Goal: Information Seeking & Learning: Learn about a topic

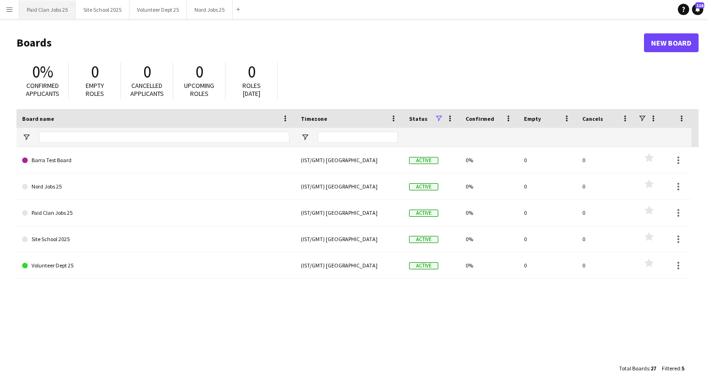
click at [52, 14] on button "Paid Clan Jobs 25 Close" at bounding box center [47, 9] width 56 height 18
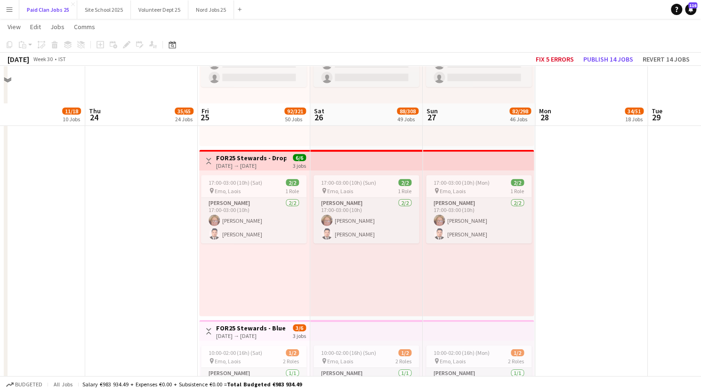
scroll to position [7890, 0]
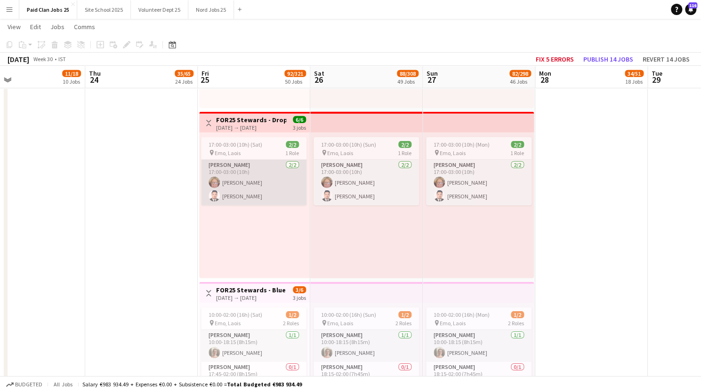
click at [238, 180] on app-card-role "Steward 2/2 17:00-03:00 (10h) Nuala Hyland Muhammad Hammad Aslam" at bounding box center [253, 183] width 105 height 46
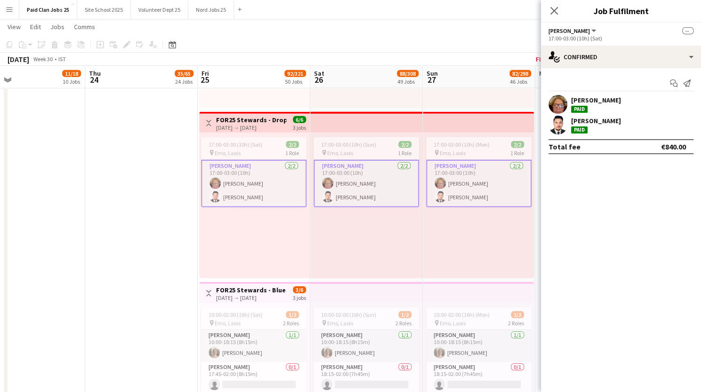
click at [556, 104] on app-user-avatar at bounding box center [557, 104] width 19 height 19
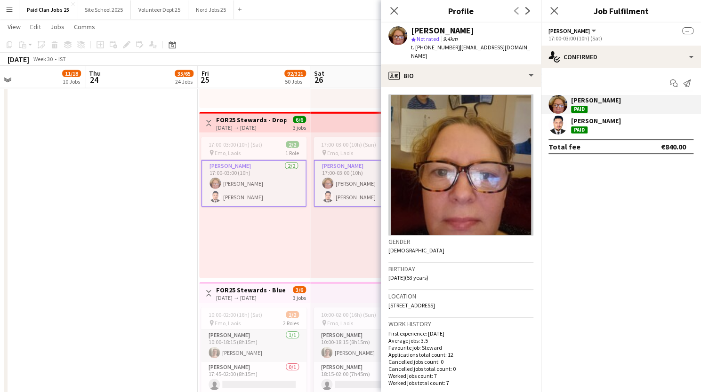
scroll to position [312, 0]
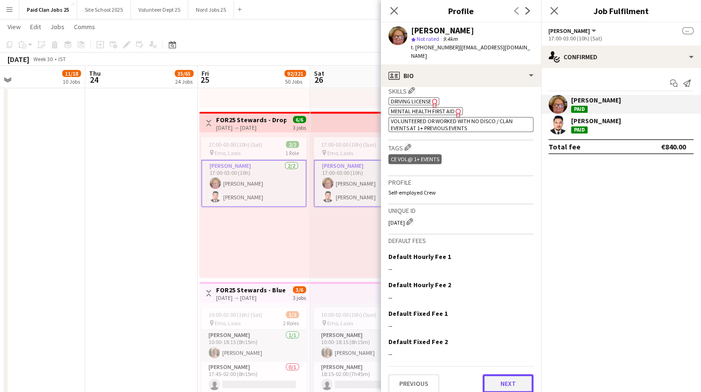
click at [486, 375] on button "Next" at bounding box center [507, 384] width 51 height 19
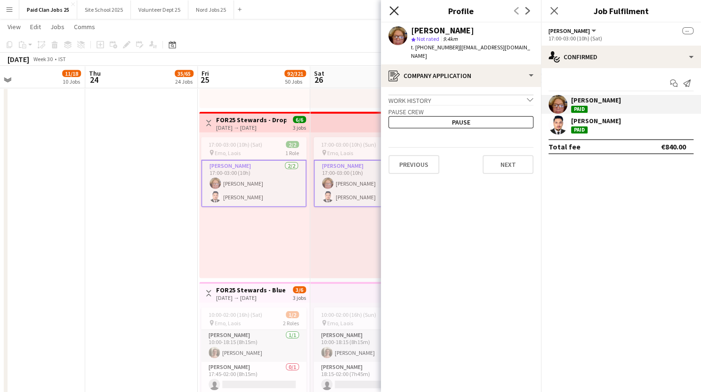
click at [396, 11] on icon "Close pop-in" at bounding box center [393, 10] width 9 height 9
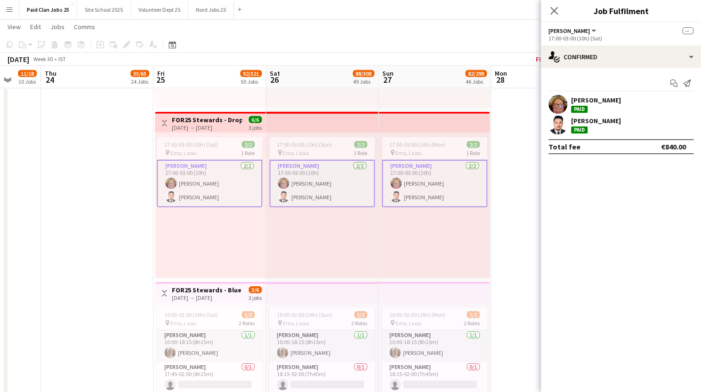
scroll to position [0, 424]
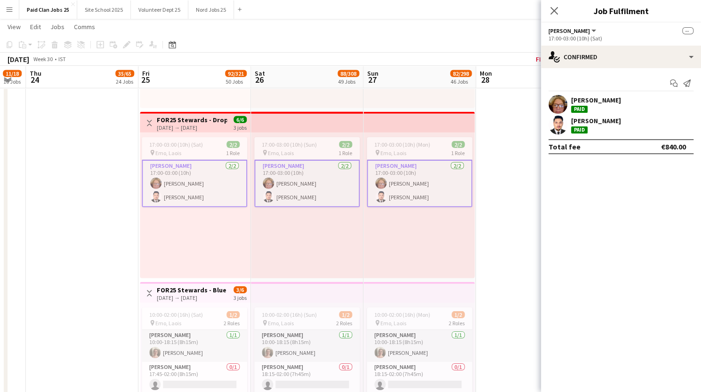
click at [580, 109] on div "Paid" at bounding box center [579, 109] width 16 height 7
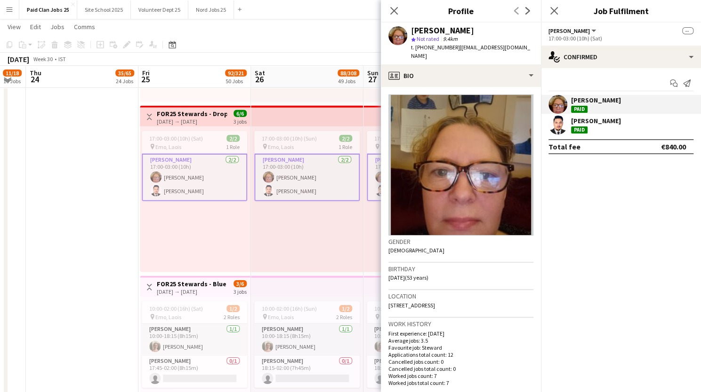
scroll to position [7896, 0]
click at [391, 17] on div "Close pop-in" at bounding box center [394, 11] width 26 height 22
click at [14, 8] on button "Menu" at bounding box center [9, 9] width 19 height 19
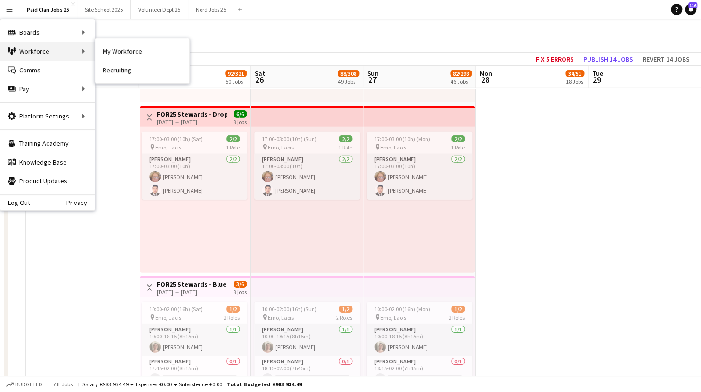
click at [56, 51] on div "Workforce Workforce" at bounding box center [47, 51] width 94 height 19
click at [117, 52] on link "My Workforce" at bounding box center [142, 51] width 94 height 19
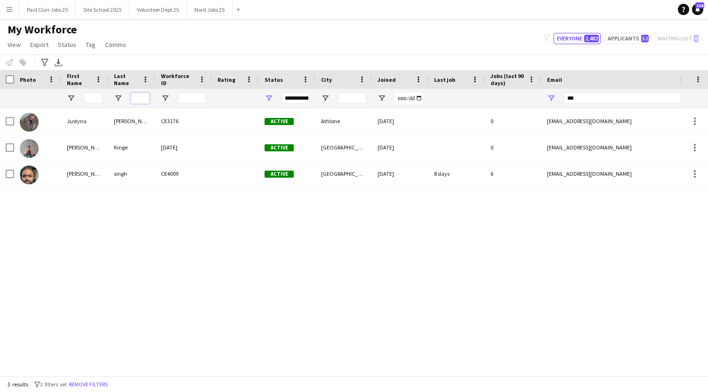
click at [141, 98] on input "Last Name Filter Input" at bounding box center [140, 98] width 19 height 11
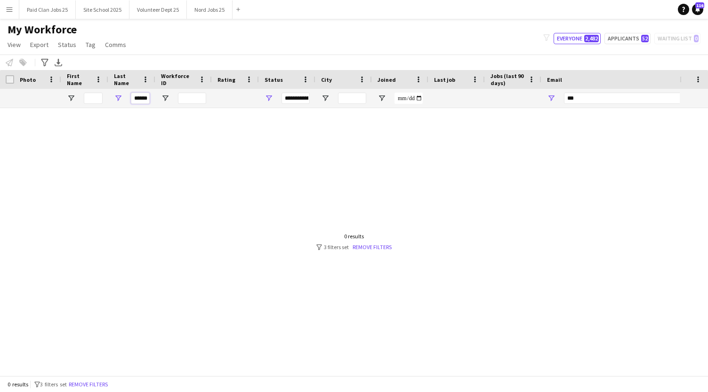
type input "******"
click at [584, 99] on input "***" at bounding box center [644, 98] width 160 height 11
type input "*"
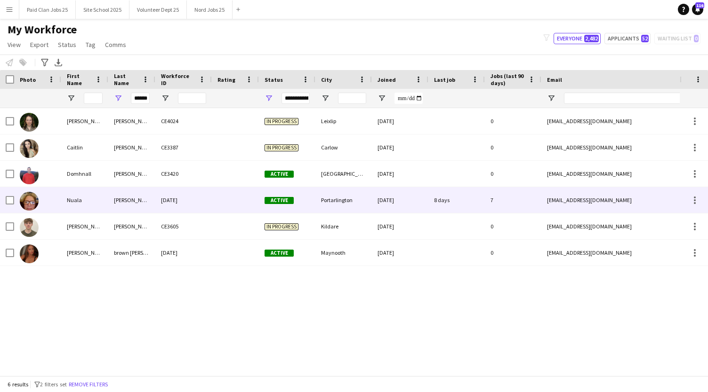
click at [94, 200] on div "Nuala" at bounding box center [84, 200] width 47 height 26
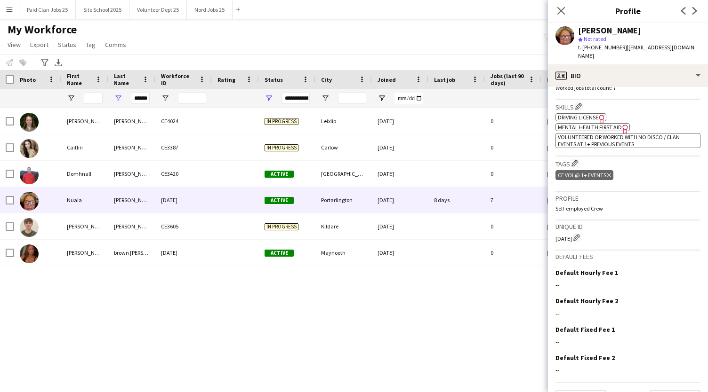
scroll to position [312, 0]
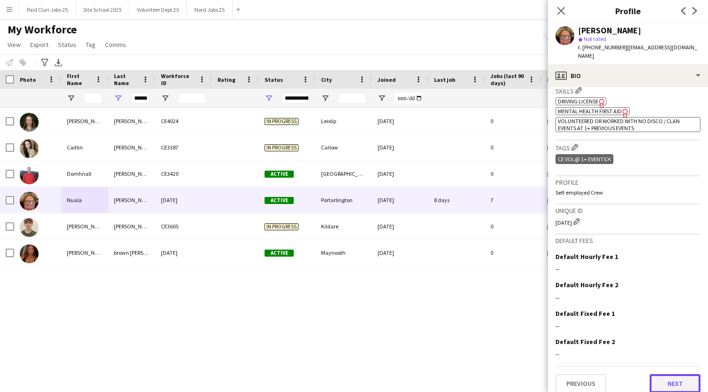
click at [663, 375] on button "Next" at bounding box center [674, 384] width 51 height 19
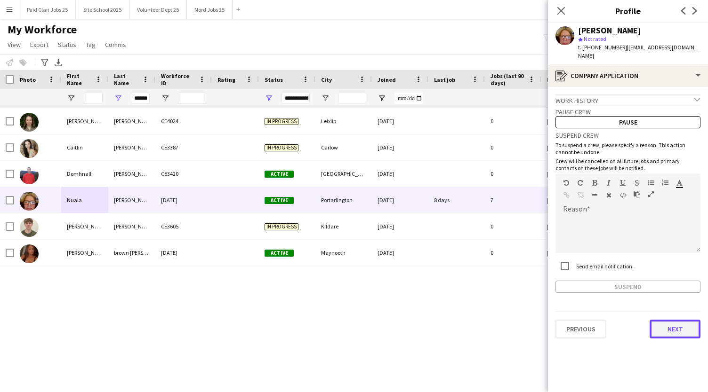
click at [663, 322] on button "Next" at bounding box center [674, 329] width 51 height 19
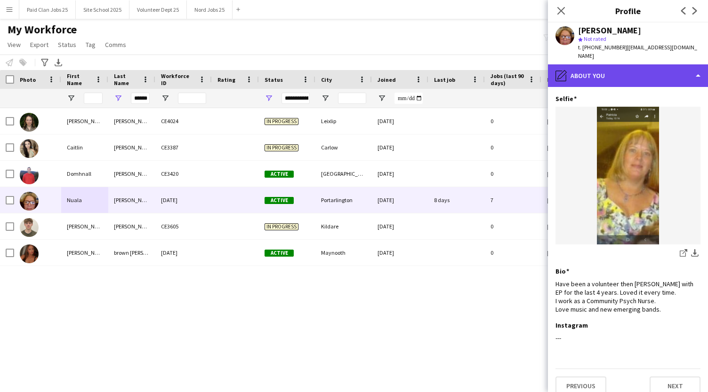
click at [658, 73] on div "pencil4 About you" at bounding box center [628, 75] width 160 height 23
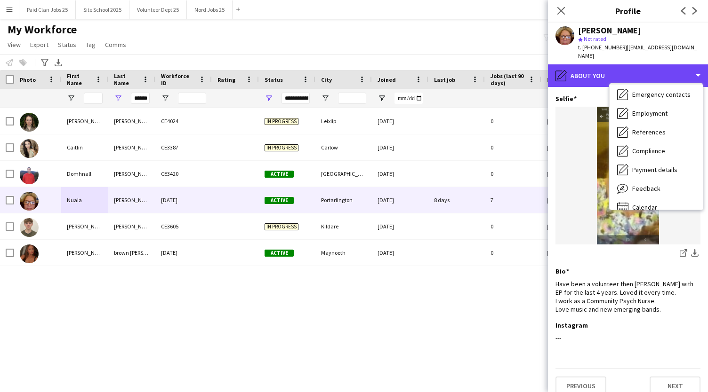
scroll to position [88, 0]
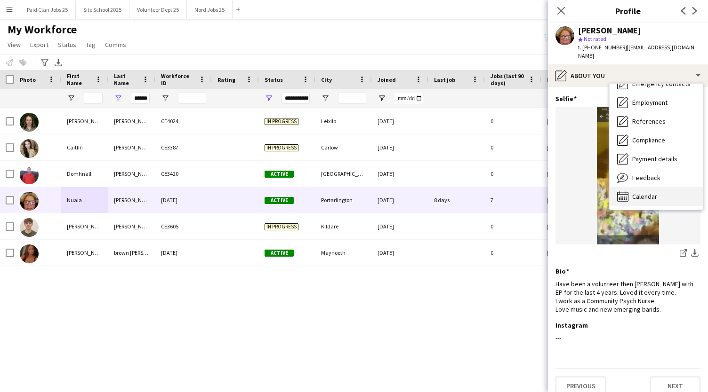
click at [638, 195] on div "Calendar Calendar" at bounding box center [655, 196] width 93 height 19
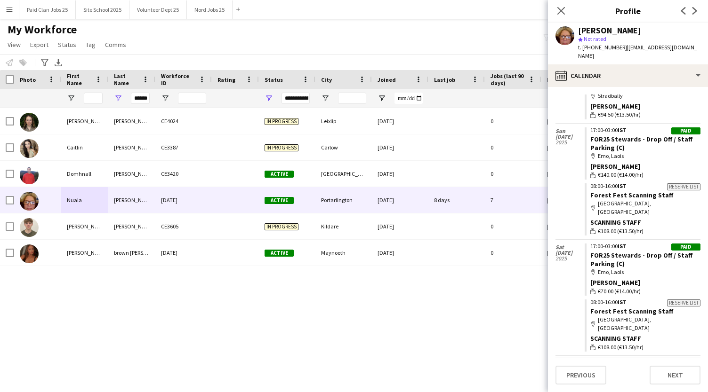
scroll to position [237, 0]
